Goal: Task Accomplishment & Management: Complete application form

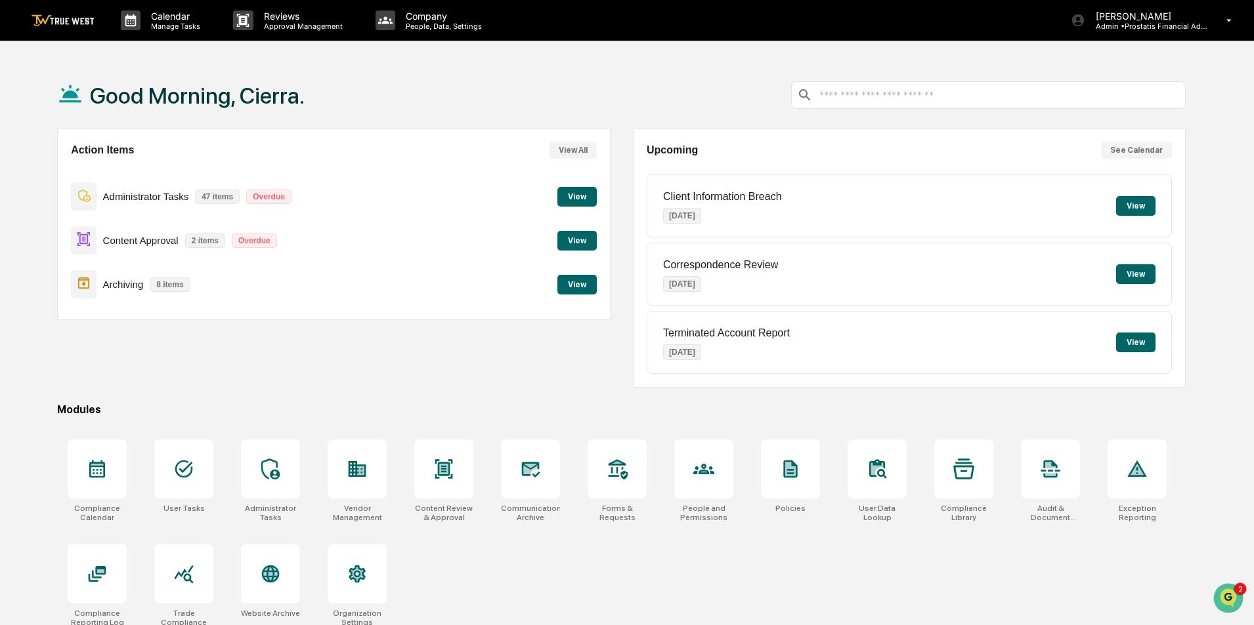
click at [580, 244] on button "View" at bounding box center [576, 241] width 39 height 20
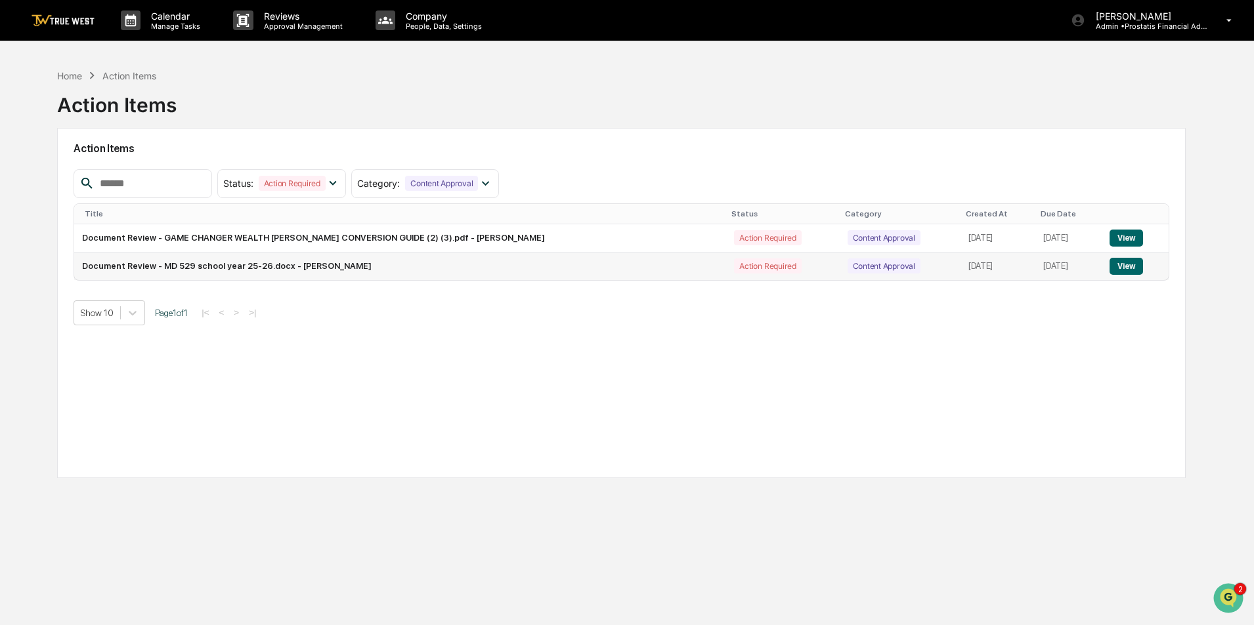
click at [1124, 270] on button "View" at bounding box center [1125, 266] width 33 height 17
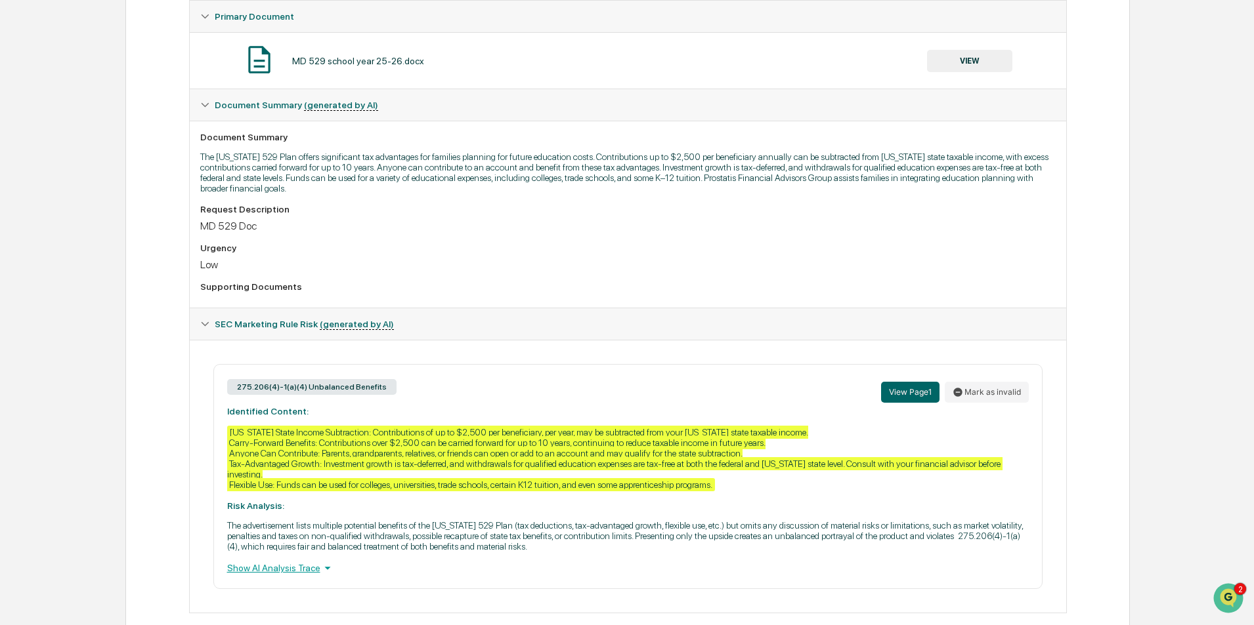
scroll to position [269, 0]
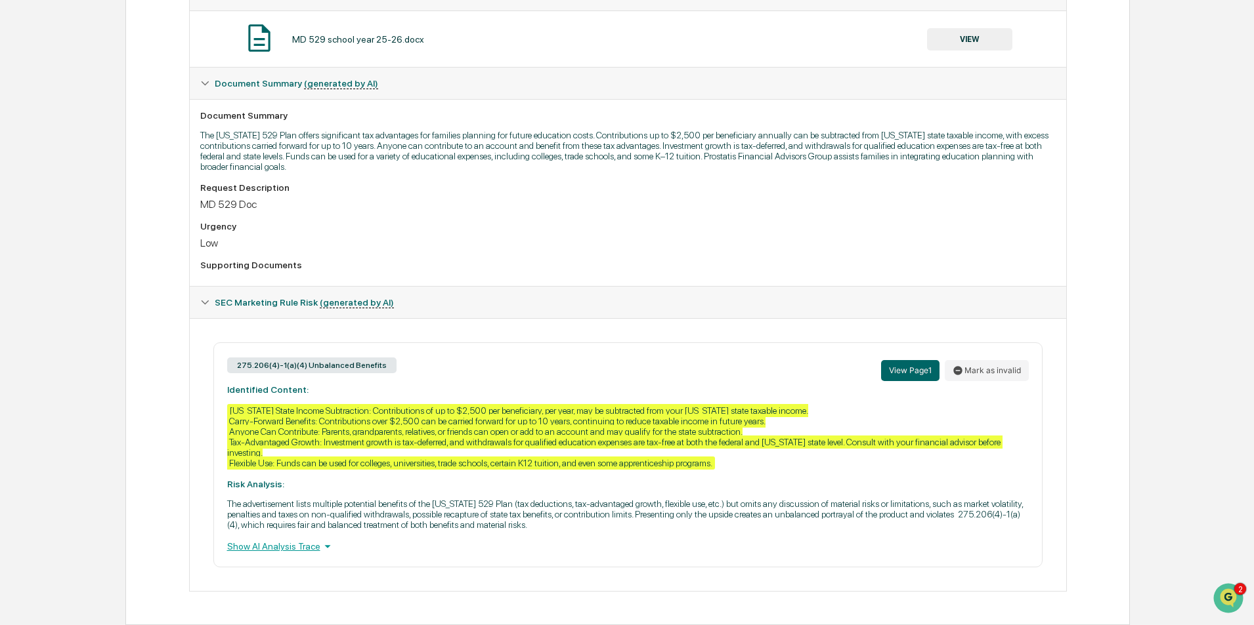
click at [314, 547] on div "Show AI Analysis Trace" at bounding box center [627, 547] width 801 height 14
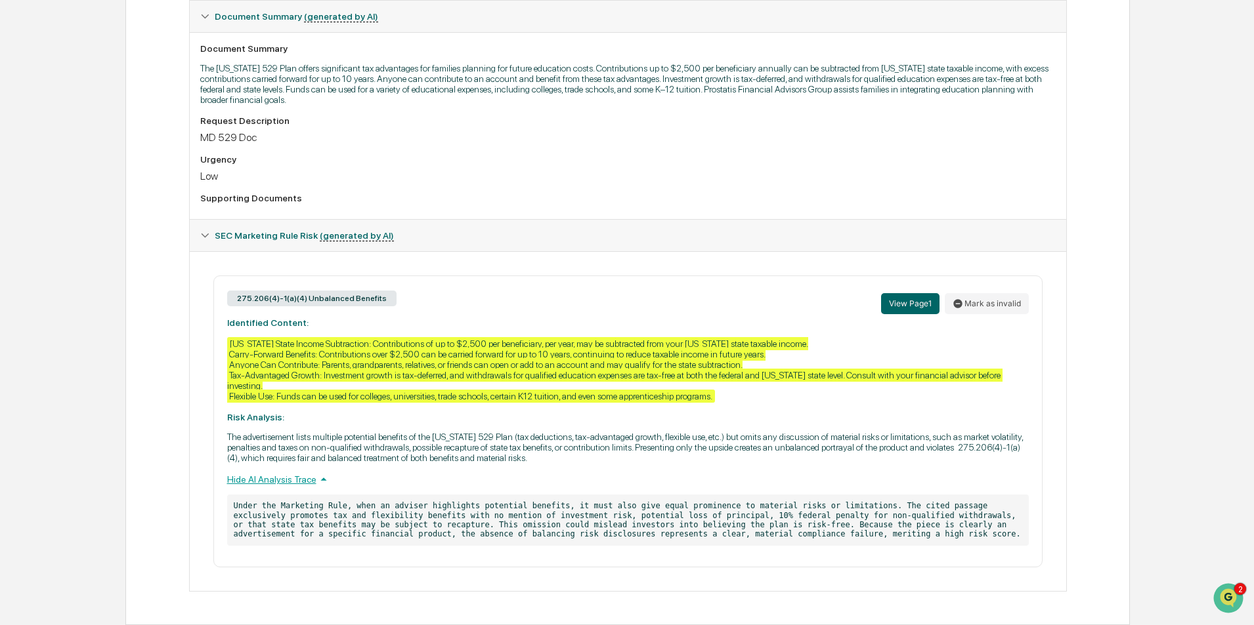
scroll to position [335, 0]
click at [1015, 299] on button "Mark as invalid" at bounding box center [986, 304] width 84 height 21
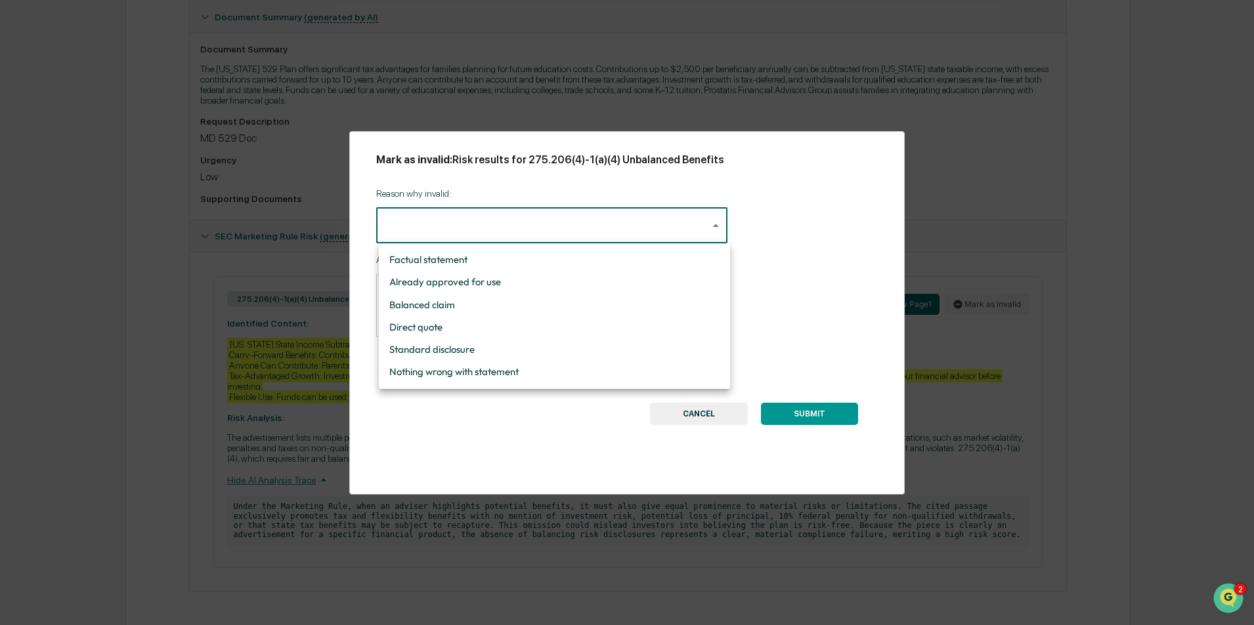
click at [633, 230] on body "Calendar Manage Tasks Reviews Approval Management Company People, Data, Setting…" at bounding box center [627, 146] width 1254 height 962
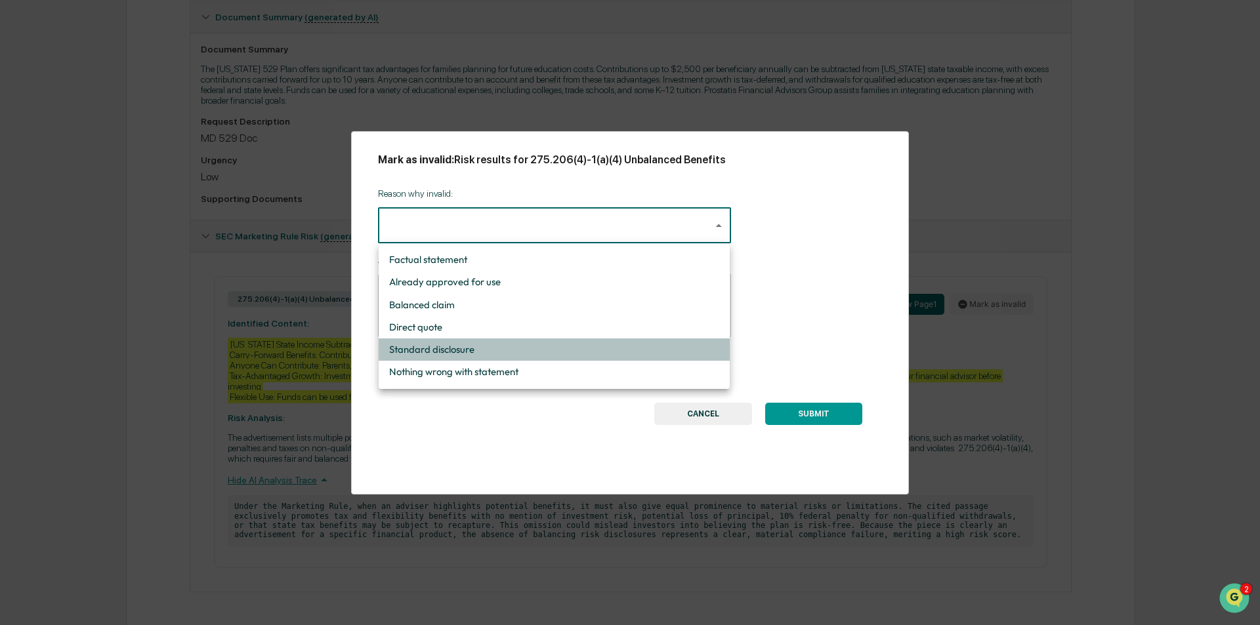
click at [589, 354] on li "Standard disclosure" at bounding box center [554, 350] width 351 height 22
type input "**********"
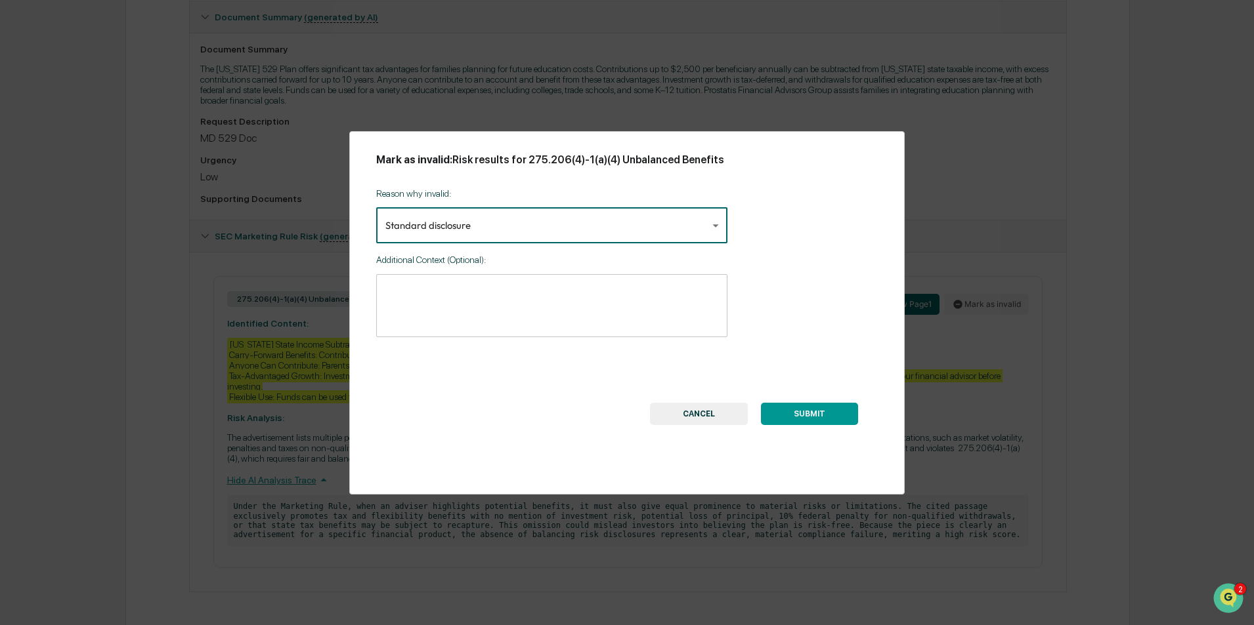
click at [811, 412] on button "SUBMIT" at bounding box center [809, 414] width 97 height 22
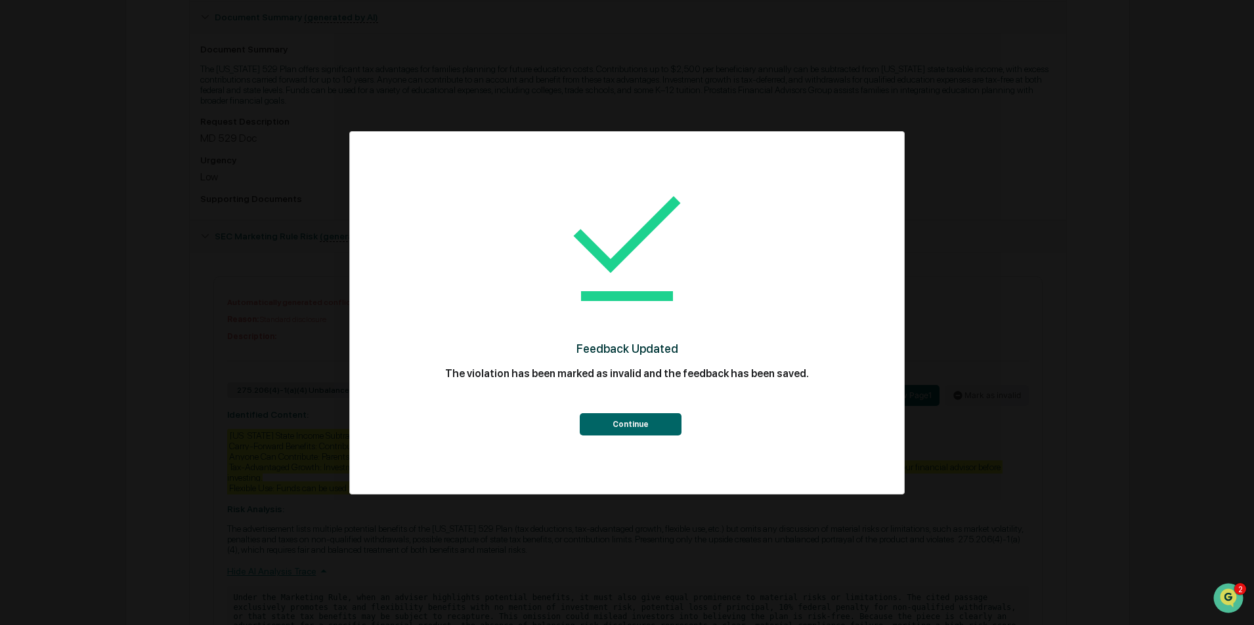
click at [648, 422] on button "Continue" at bounding box center [631, 424] width 102 height 22
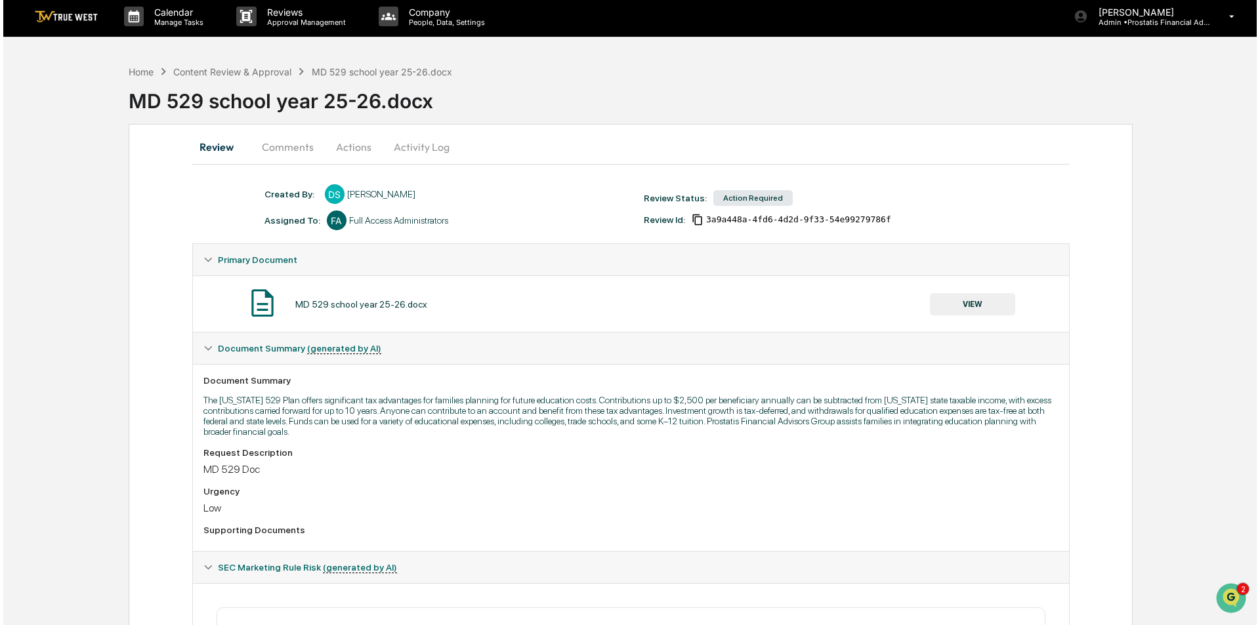
scroll to position [0, 0]
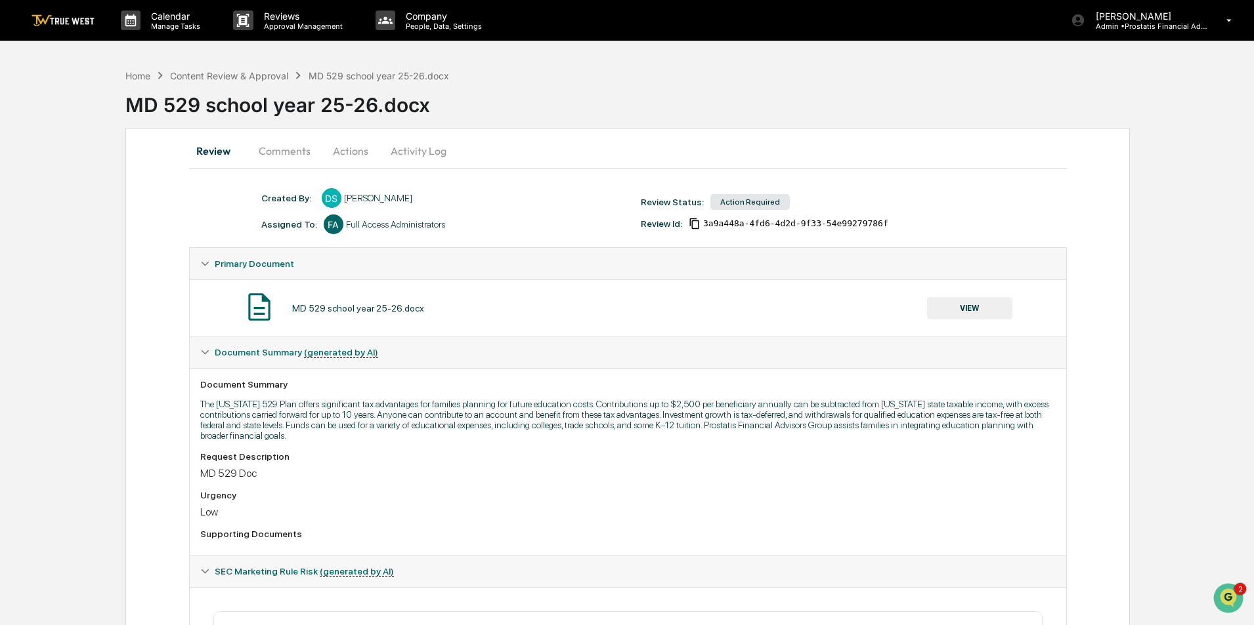
click at [343, 151] on button "Actions" at bounding box center [350, 151] width 59 height 32
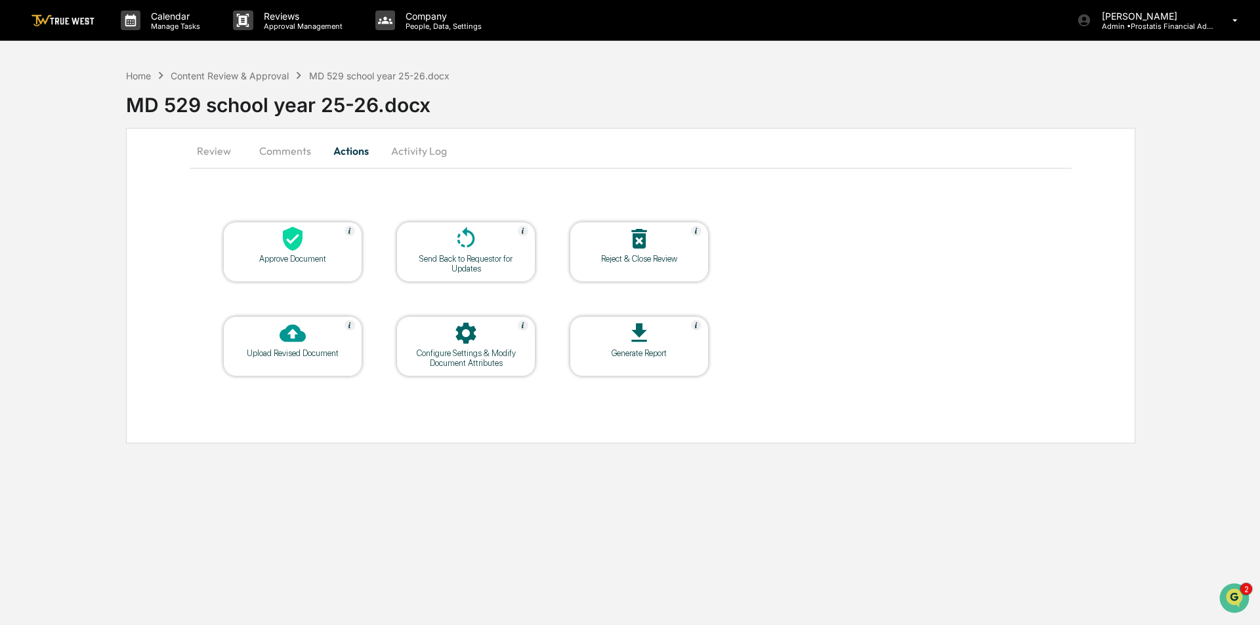
click at [286, 254] on div "Approve Document" at bounding box center [293, 259] width 118 height 10
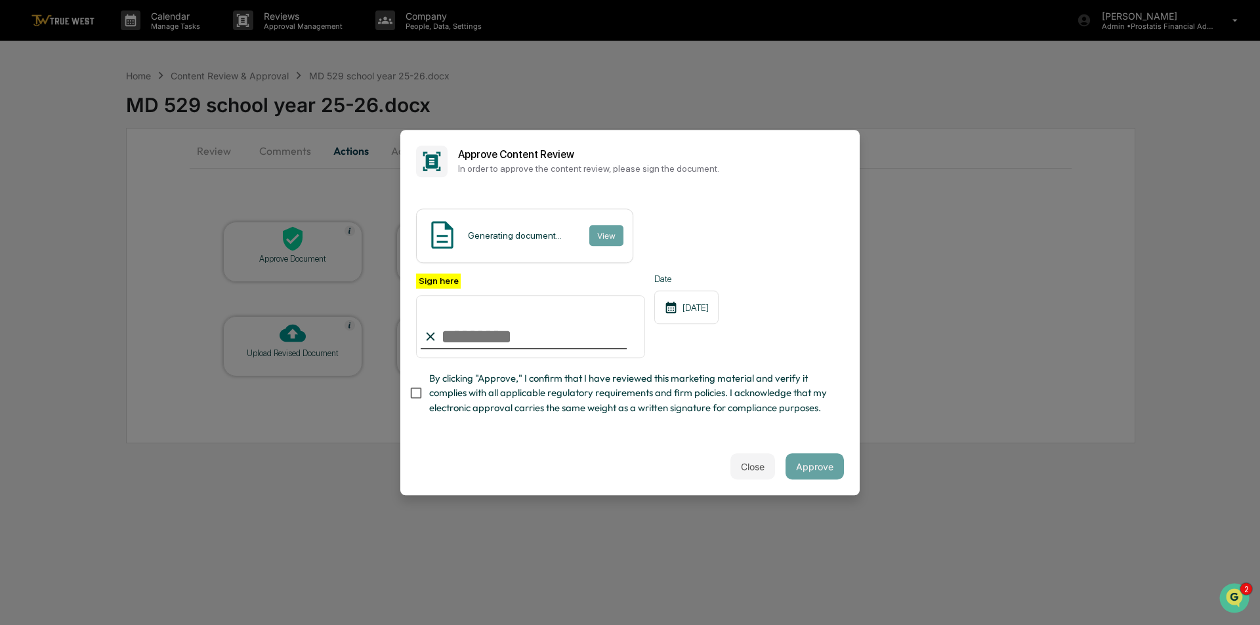
click at [482, 341] on input "Sign here" at bounding box center [530, 326] width 229 height 63
type input "**********"
click at [507, 398] on span "By clicking "Approve," I confirm that I have reviewed this marketing material a…" at bounding box center [631, 393] width 404 height 44
click at [603, 238] on button "View" at bounding box center [606, 235] width 34 height 21
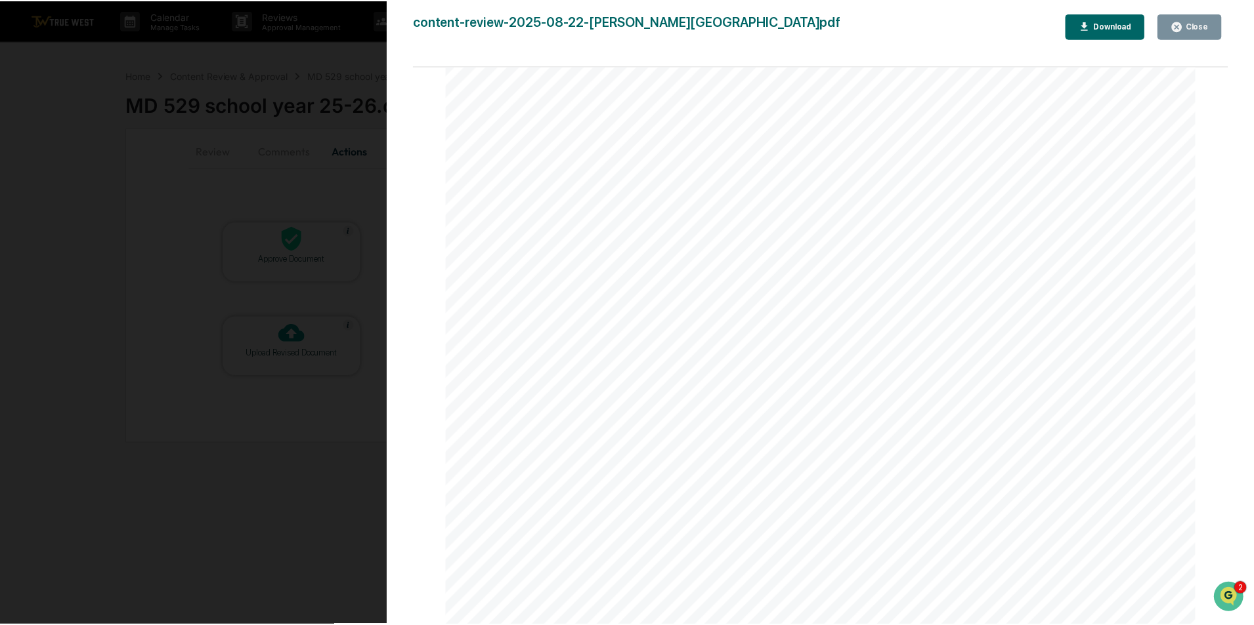
scroll to position [1553, 0]
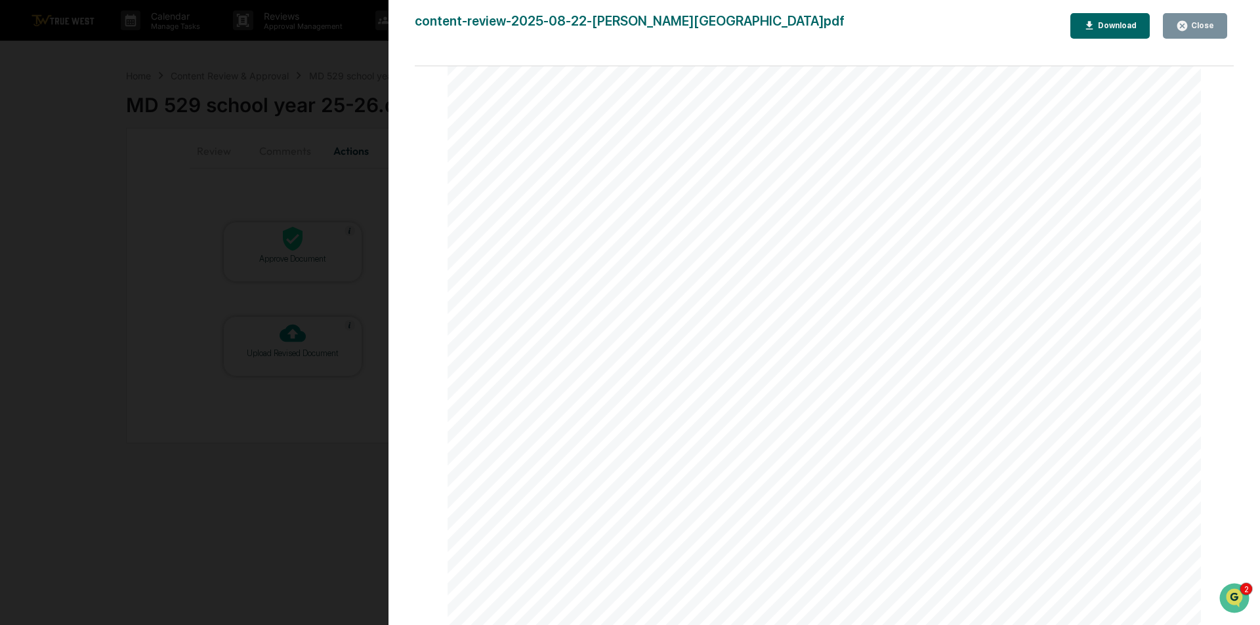
click at [1198, 37] on button "Close" at bounding box center [1195, 26] width 64 height 26
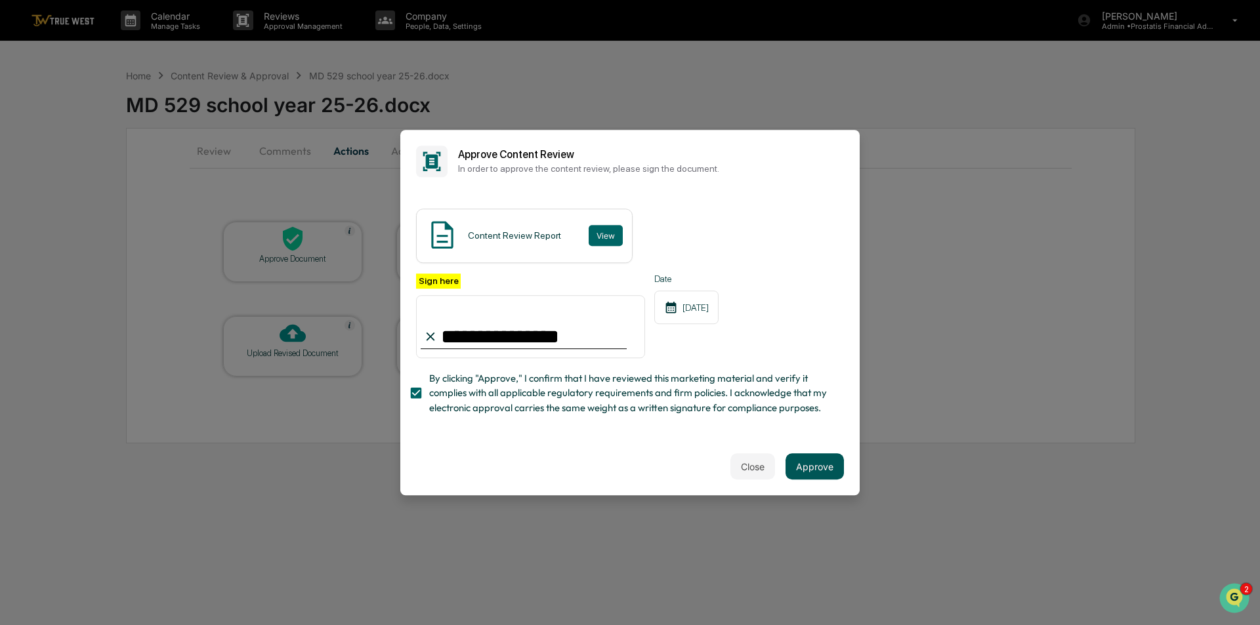
click at [839, 467] on button "Approve" at bounding box center [815, 467] width 58 height 26
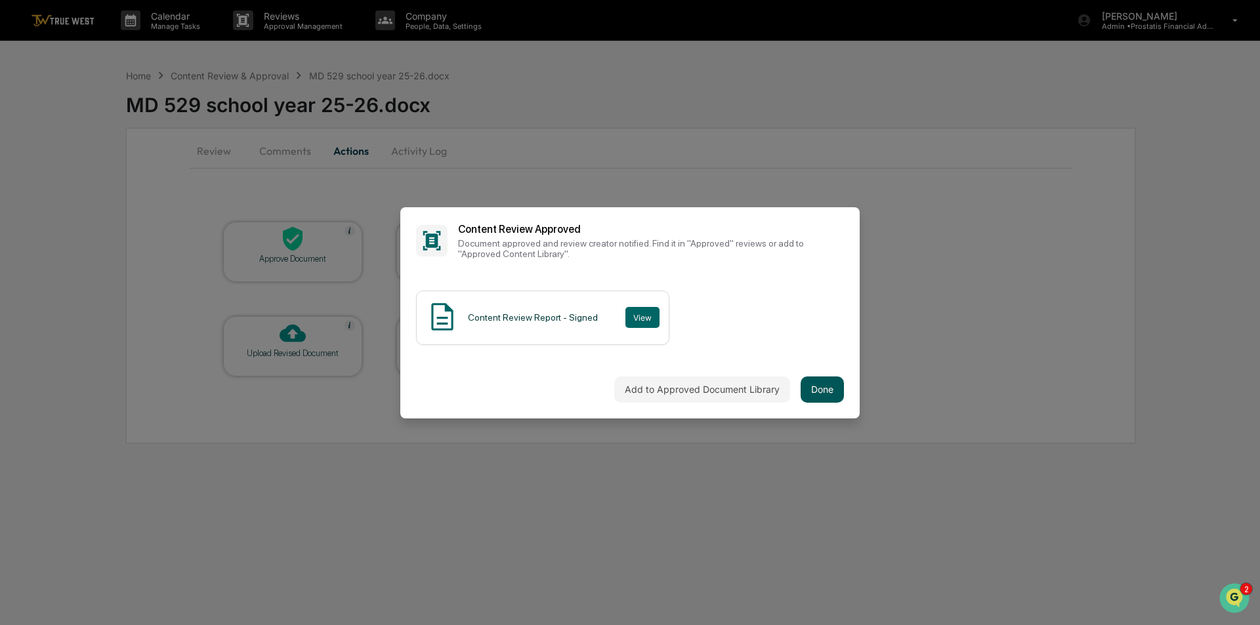
click at [836, 393] on button "Done" at bounding box center [822, 390] width 43 height 26
